Goal: Navigation & Orientation: Find specific page/section

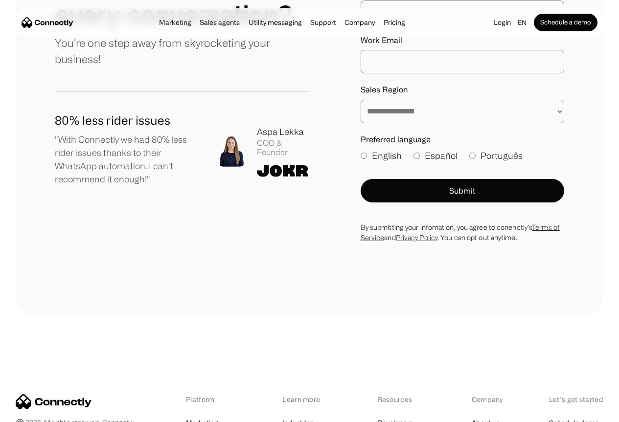
scroll to position [5427, 0]
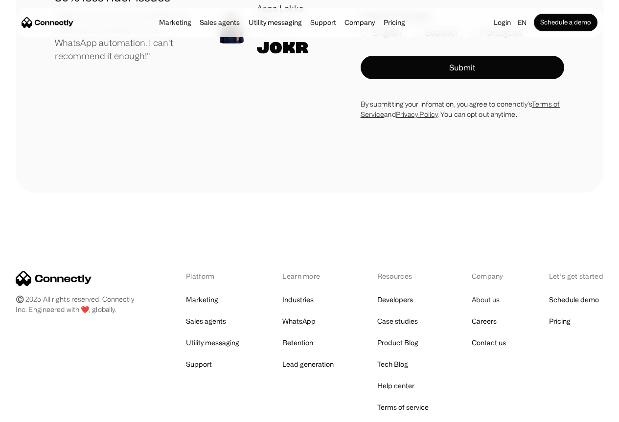
click at [474, 293] on link "About us" at bounding box center [486, 300] width 28 height 14
click at [476, 293] on link "About us" at bounding box center [486, 300] width 28 height 14
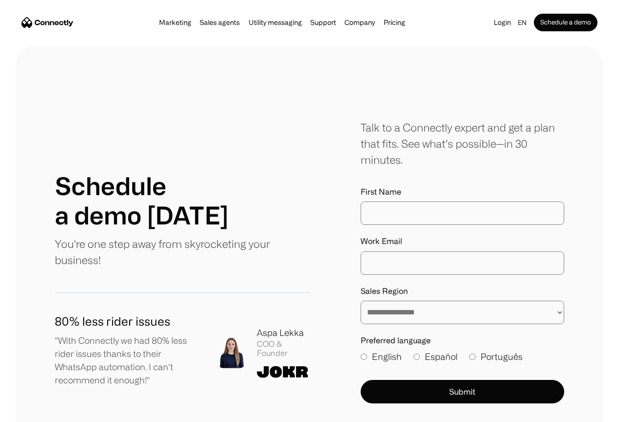
scroll to position [1006, 0]
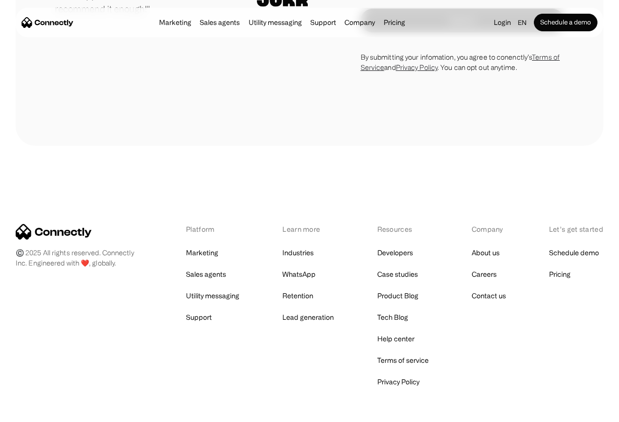
scroll to position [1495, 0]
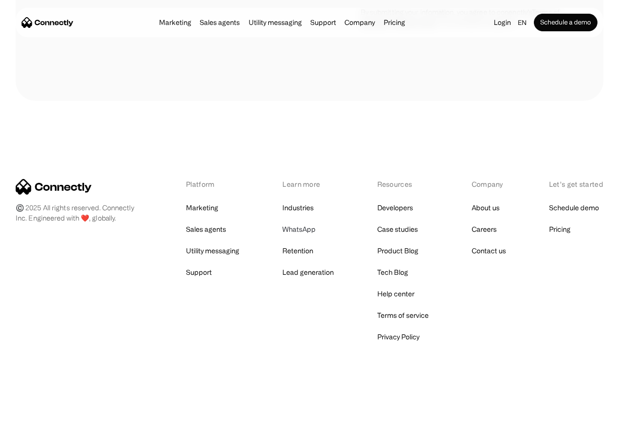
click at [301, 228] on link "WhatsApp" at bounding box center [298, 230] width 33 height 14
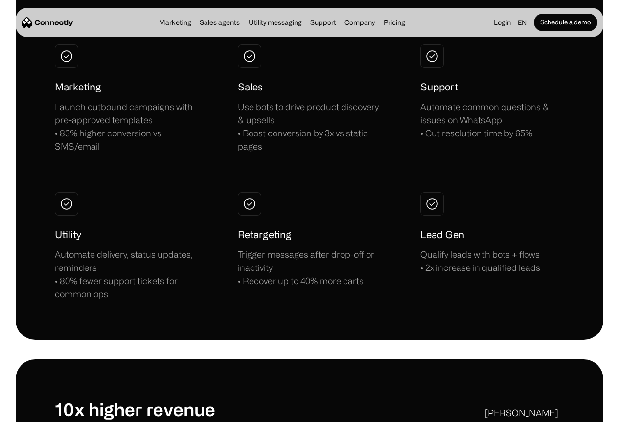
scroll to position [3278, 0]
